Goal: Information Seeking & Learning: Find specific fact

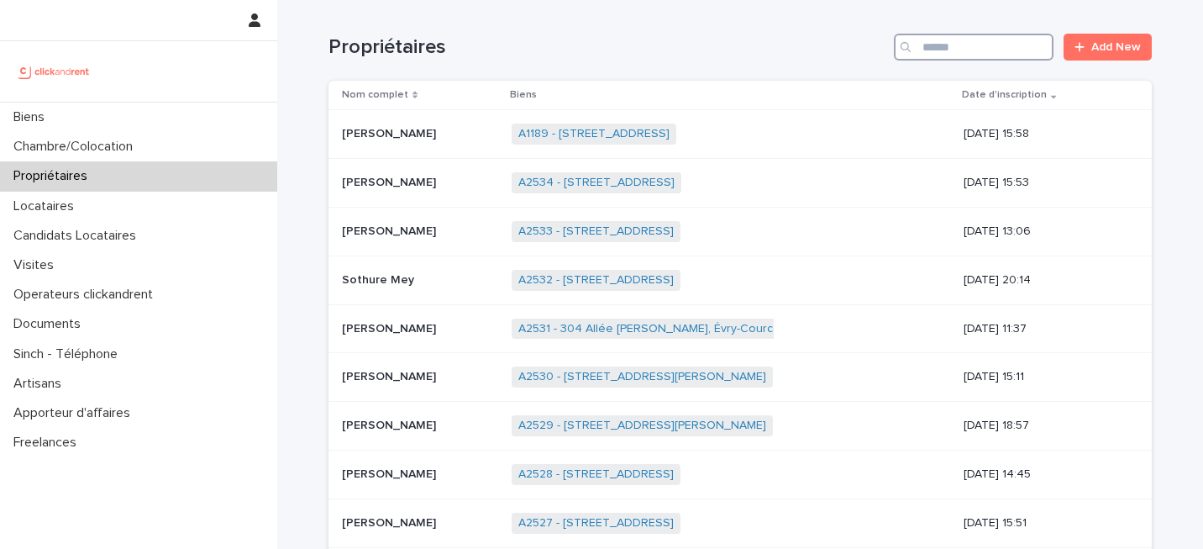
click at [969, 51] on input "Search" at bounding box center [974, 47] width 160 height 27
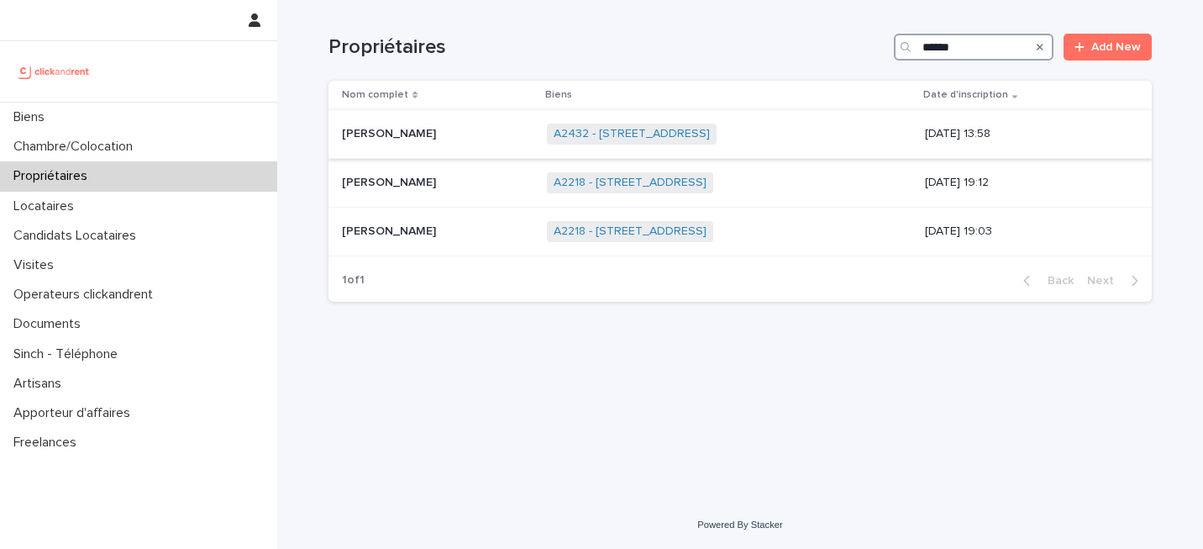
type input "******"
click at [465, 144] on div "[PERSON_NAME] [PERSON_NAME]" at bounding box center [438, 134] width 192 height 28
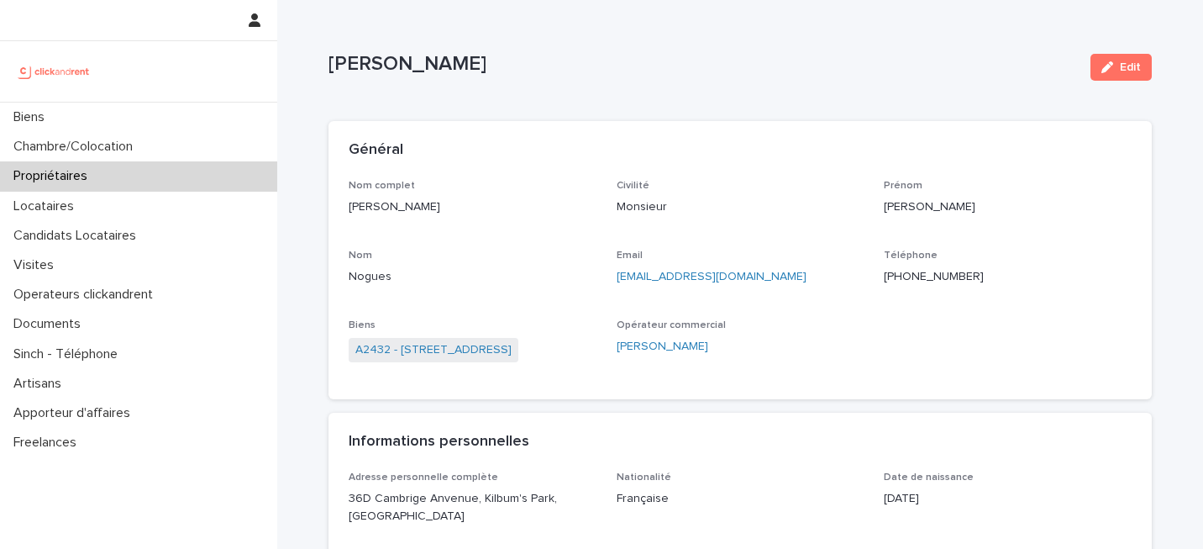
click at [560, 273] on p "Nogues" at bounding box center [473, 277] width 248 height 18
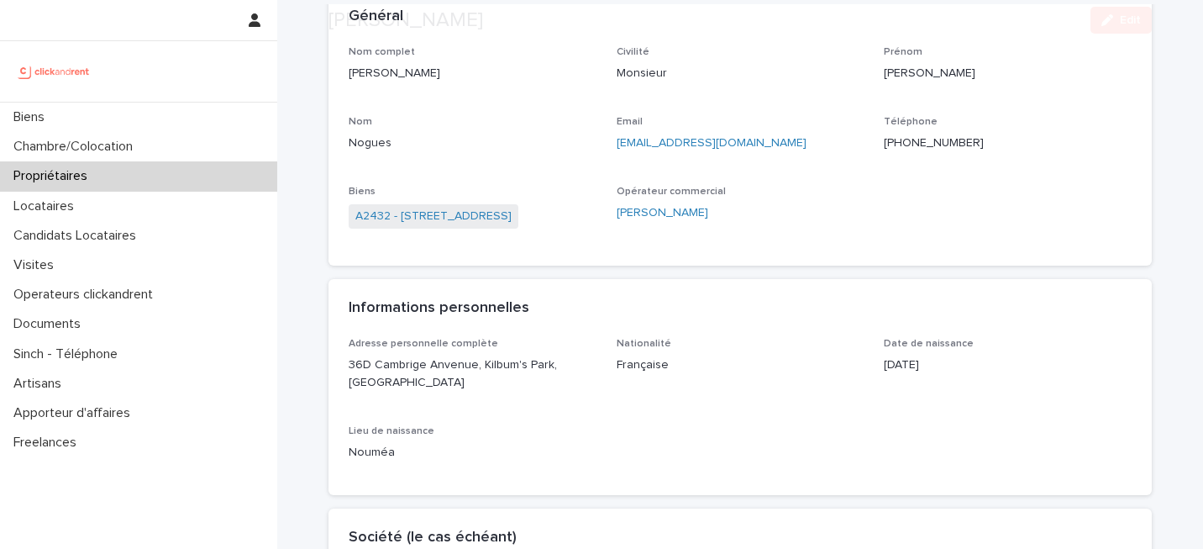
scroll to position [134, 0]
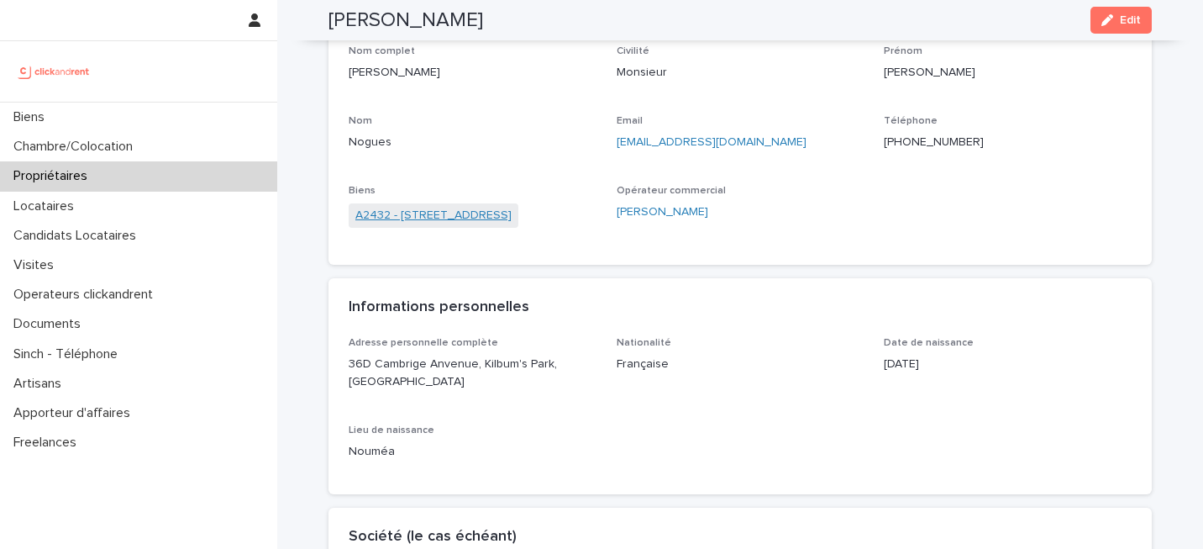
click at [512, 212] on link "A2432 - [STREET_ADDRESS]" at bounding box center [433, 216] width 156 height 18
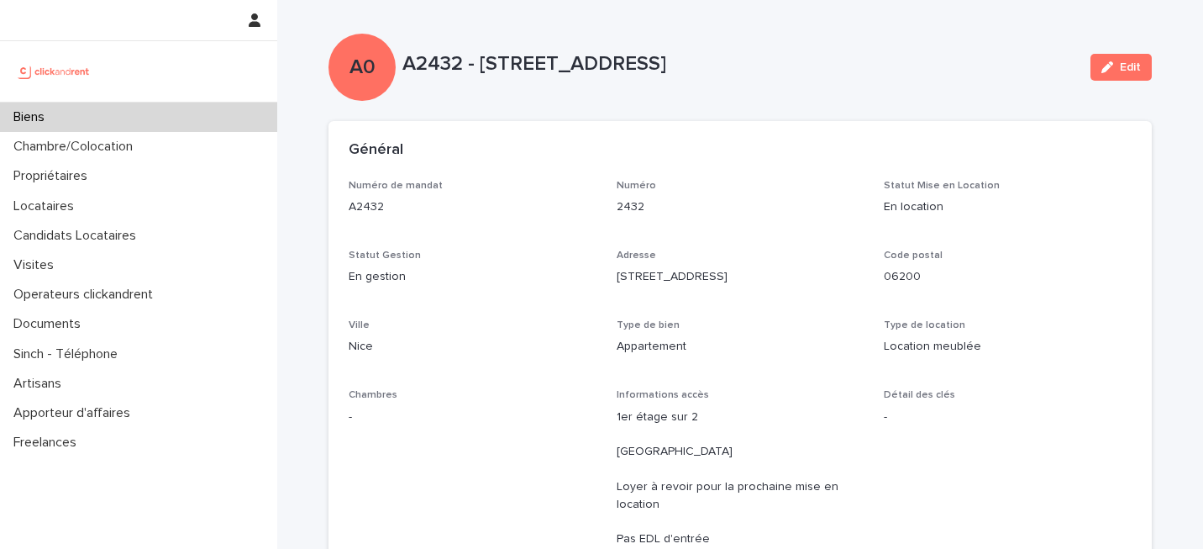
click at [431, 66] on p "A2432 - [STREET_ADDRESS]" at bounding box center [739, 64] width 675 height 24
copy p "A2432"
click at [480, 371] on div "Numéro de mandat A2432 Numéro 2432 Statut Mise en Location En location Statut G…" at bounding box center [740, 441] width 783 height 522
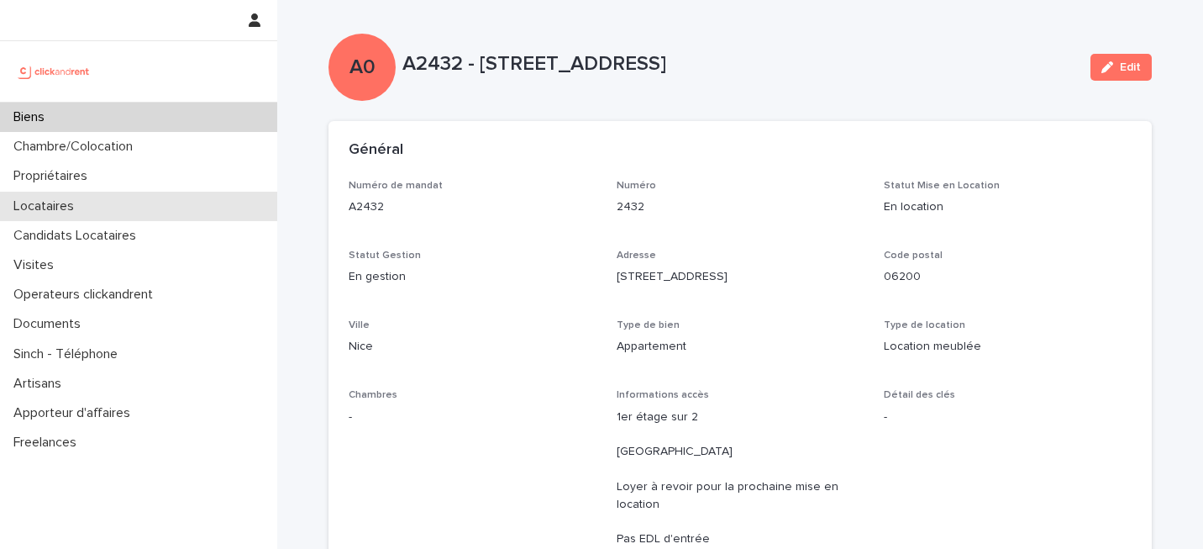
click at [126, 202] on div "Locataires" at bounding box center [138, 206] width 277 height 29
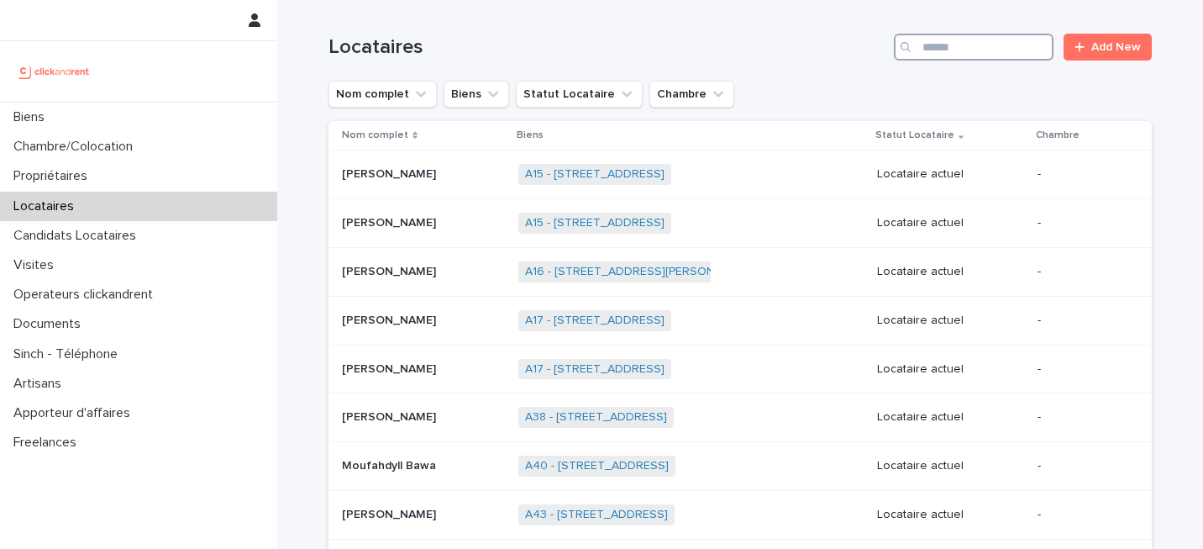
click at [946, 43] on input "Search" at bounding box center [974, 47] width 160 height 27
paste input "*****"
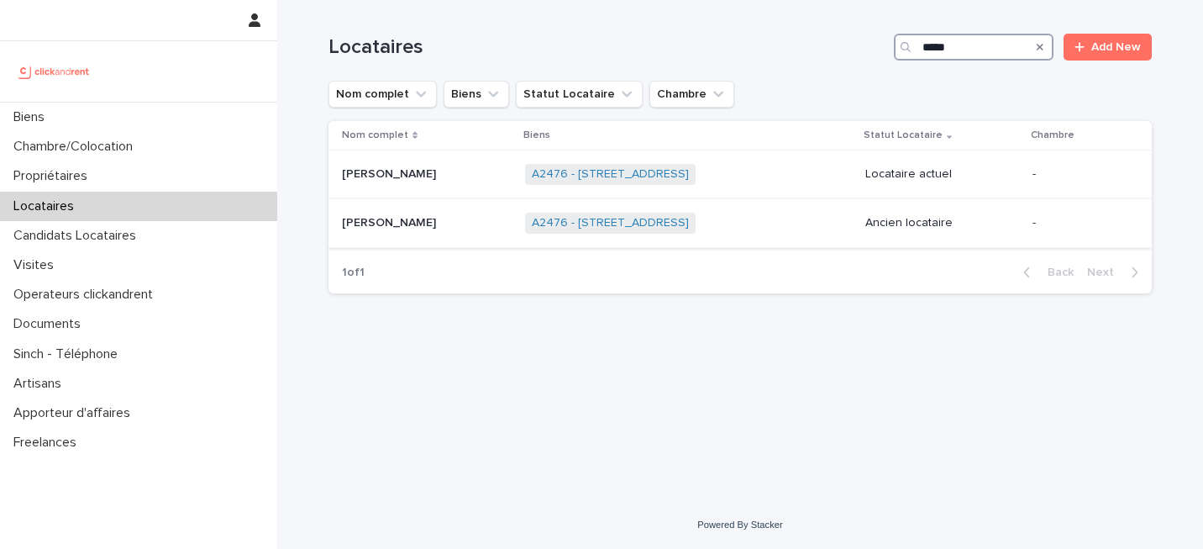
type input "*****"
click at [413, 214] on p "[PERSON_NAME]" at bounding box center [390, 222] width 97 height 18
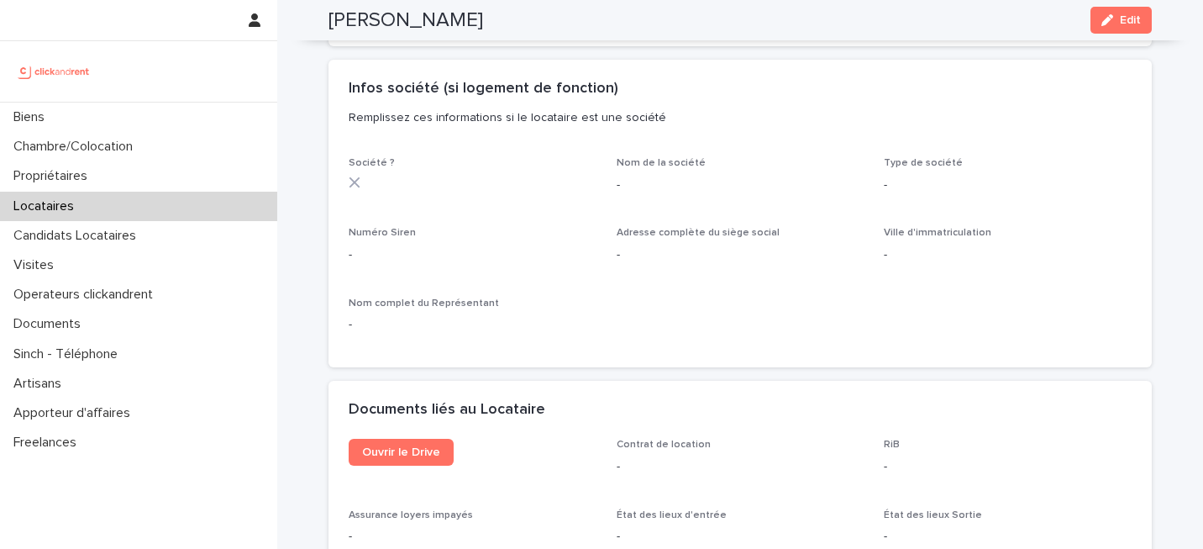
scroll to position [1491, 0]
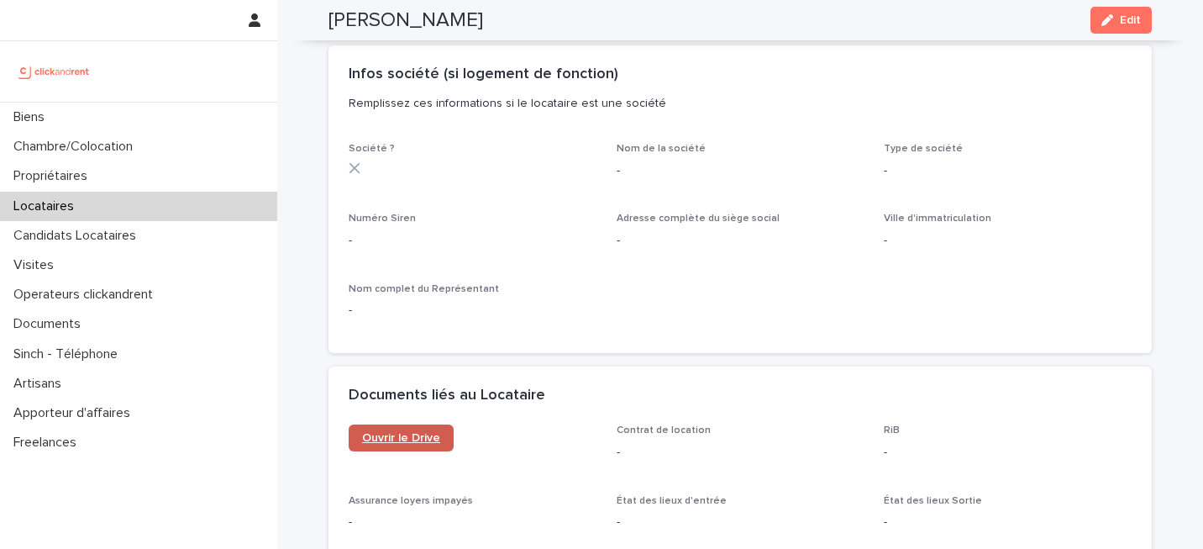
click at [437, 433] on span "Ouvrir le Drive" at bounding box center [401, 438] width 78 height 12
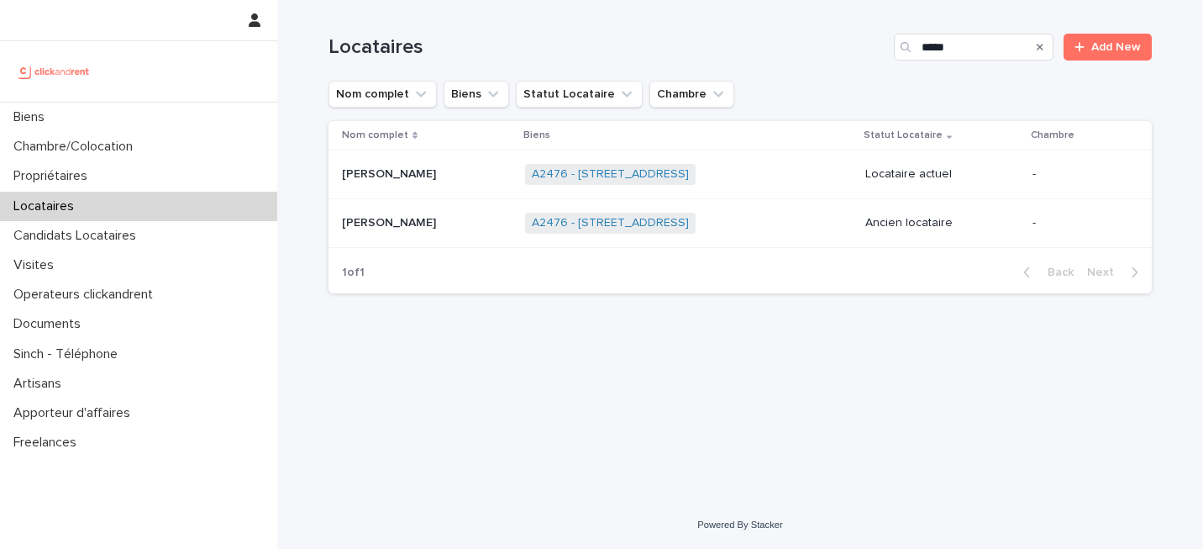
click at [396, 182] on div "[PERSON_NAME]" at bounding box center [427, 174] width 170 height 28
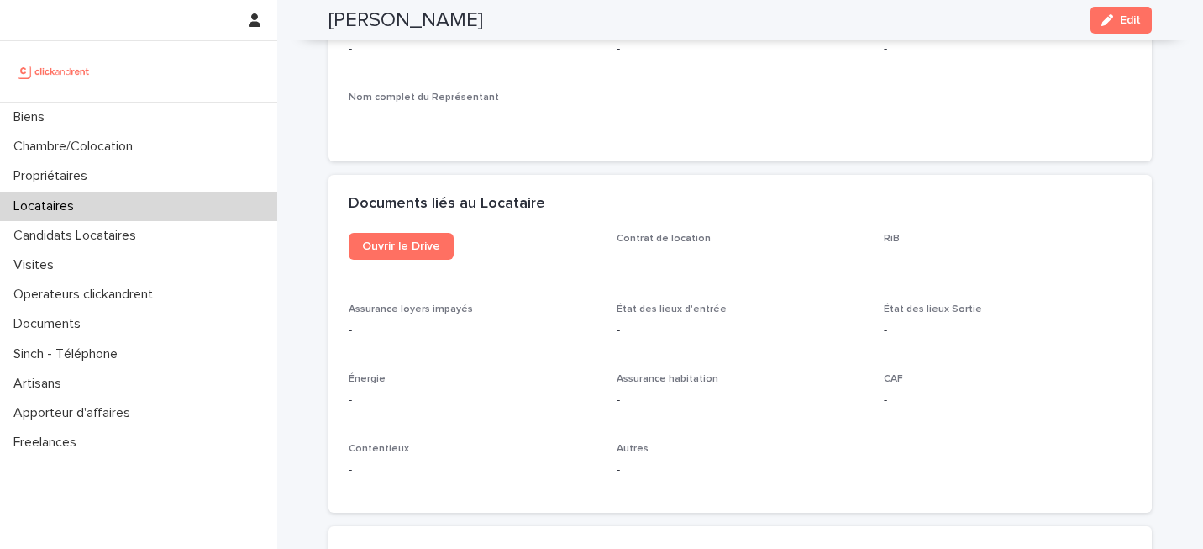
scroll to position [1685, 0]
click at [418, 241] on span "Ouvrir le Drive" at bounding box center [401, 245] width 78 height 12
